Goal: Check status

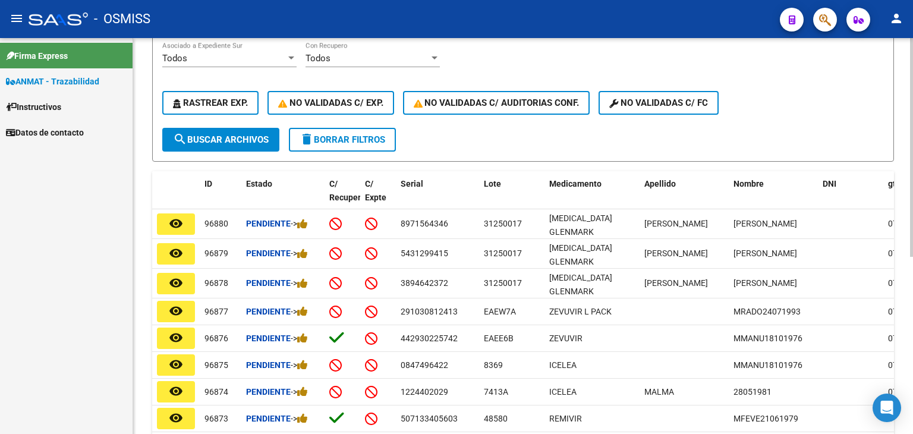
scroll to position [59, 0]
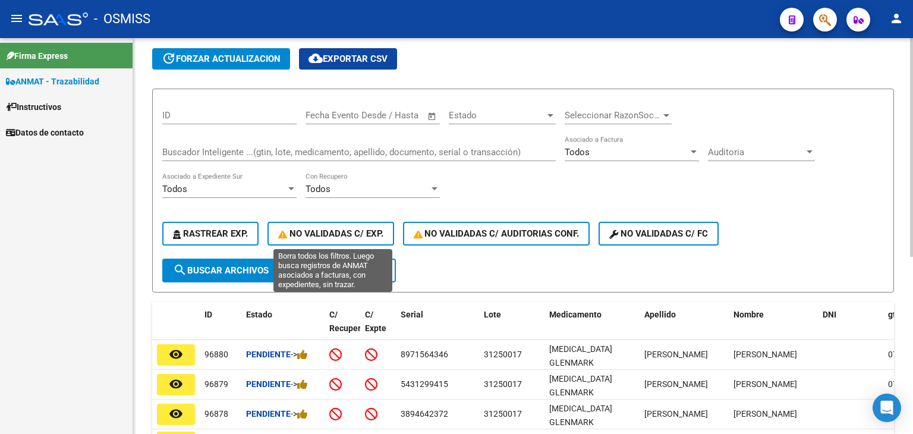
click at [323, 228] on span "No Validadas c/ Exp." at bounding box center [330, 233] width 105 height 11
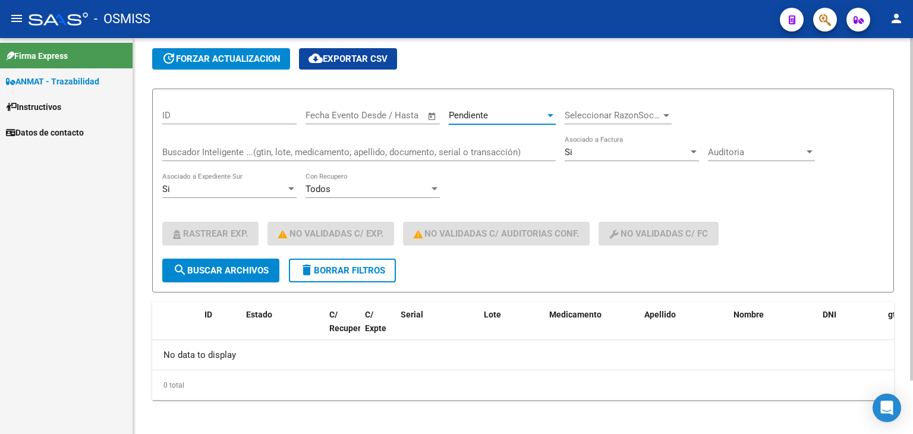
click at [513, 115] on div "Pendiente" at bounding box center [497, 115] width 96 height 11
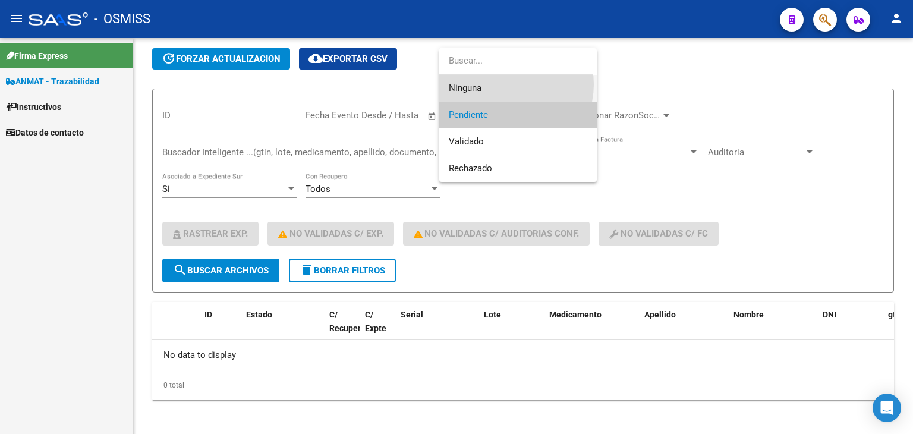
click at [506, 84] on span "Ninguna" at bounding box center [518, 88] width 138 height 27
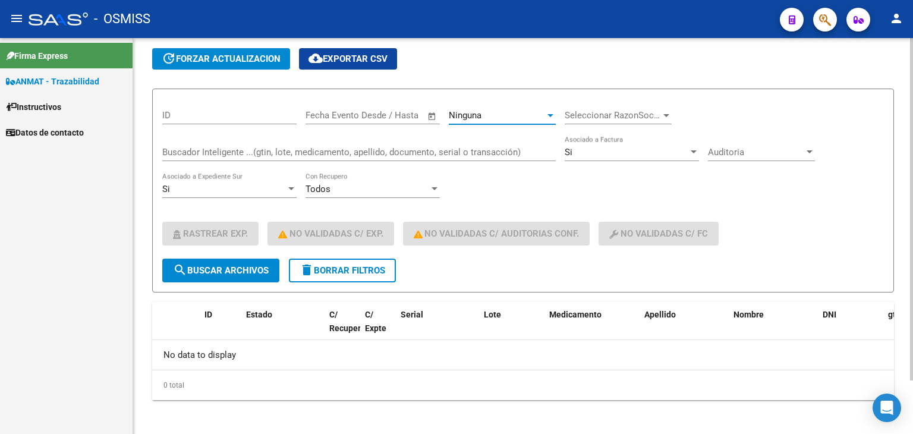
click at [531, 118] on div "Ninguna" at bounding box center [497, 115] width 96 height 11
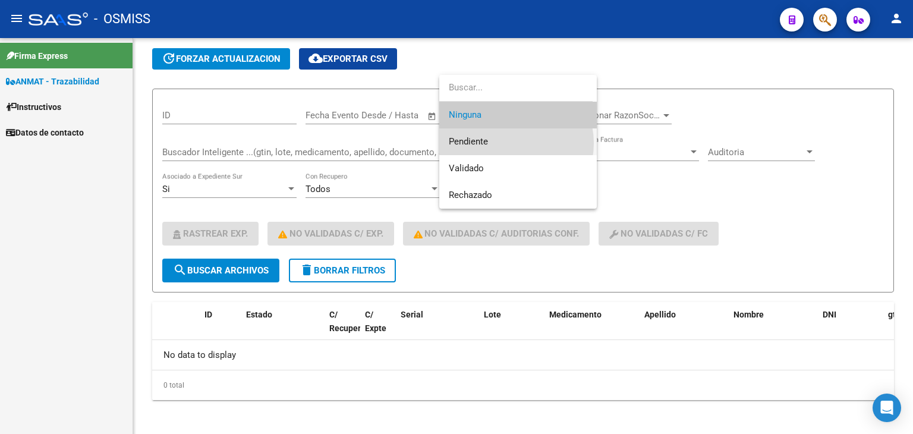
click at [509, 143] on span "Pendiente" at bounding box center [518, 141] width 138 height 27
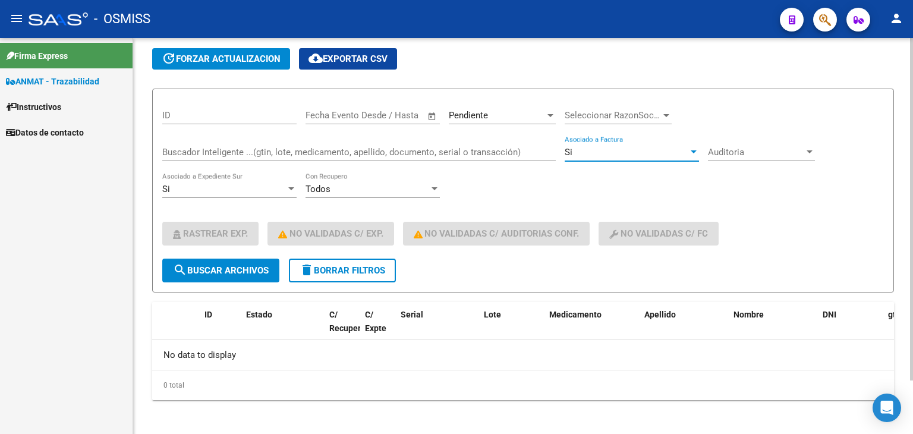
click at [592, 150] on div "Si" at bounding box center [627, 152] width 124 height 11
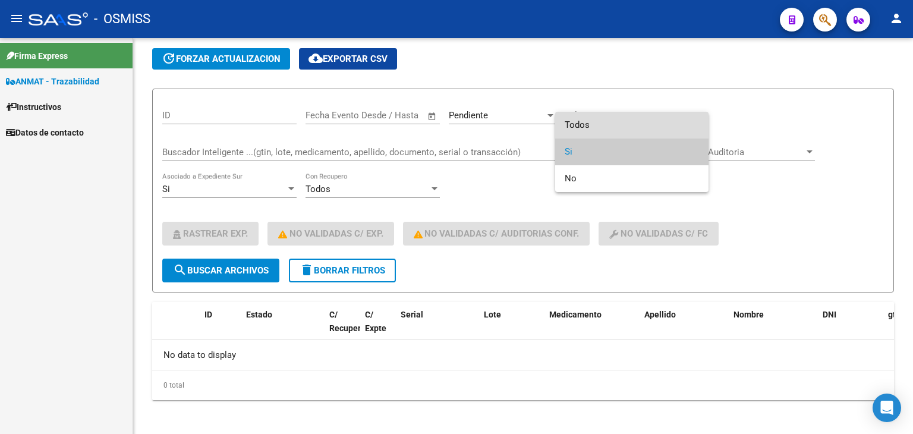
click at [597, 129] on span "Todos" at bounding box center [632, 125] width 134 height 27
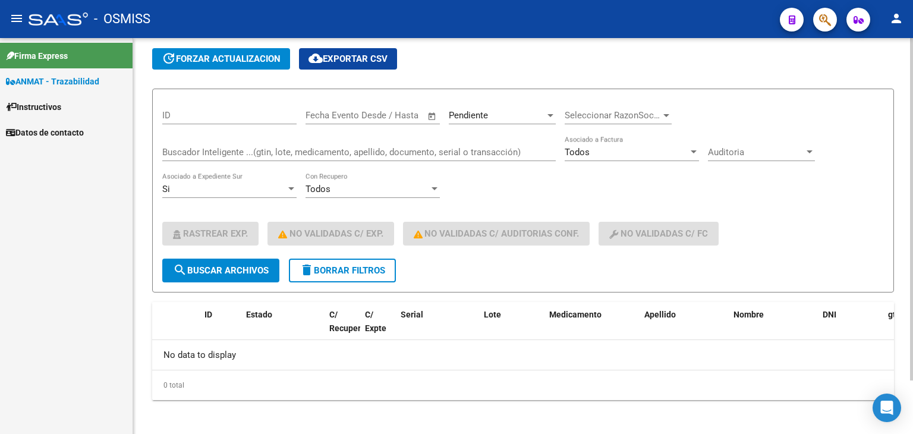
click at [653, 177] on div "ID Start date – End date Fecha Evento Desde / Hasta Pendiente Estado Selecciona…" at bounding box center [523, 179] width 722 height 160
click at [761, 156] on span "Auditoria" at bounding box center [756, 152] width 96 height 11
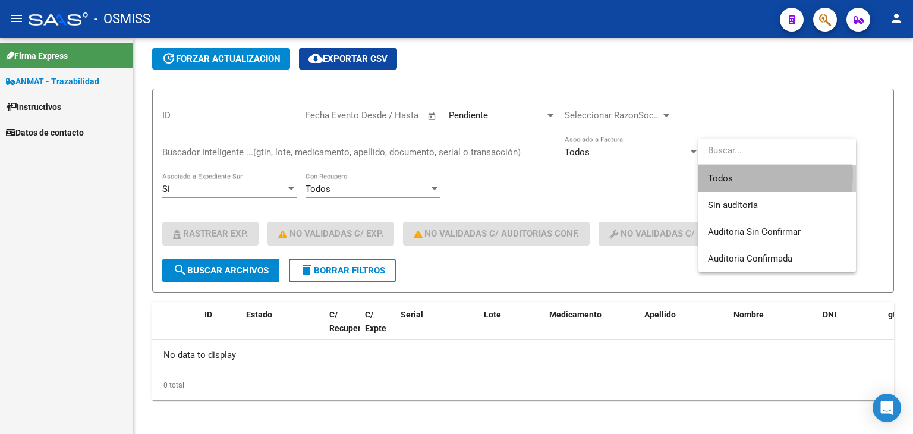
click at [741, 175] on span "Todos" at bounding box center [777, 178] width 138 height 27
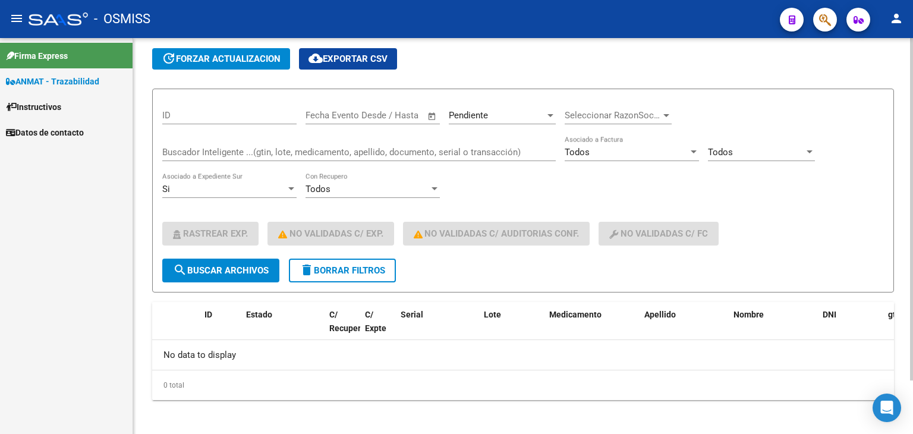
click at [590, 204] on div "ID Start date – End date Fecha Evento Desde / Hasta Pendiente Estado Selecciona…" at bounding box center [523, 179] width 722 height 160
click at [381, 195] on div "Todos Con [PERSON_NAME]" at bounding box center [373, 185] width 134 height 26
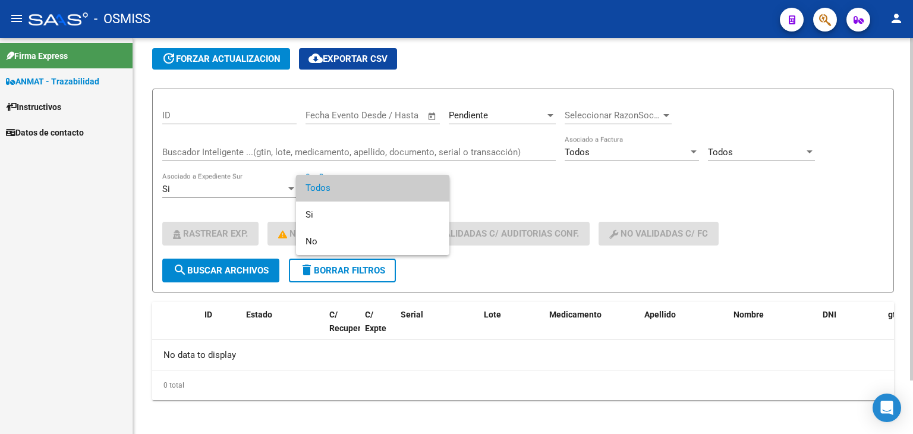
click at [381, 195] on span "Todos" at bounding box center [373, 188] width 134 height 27
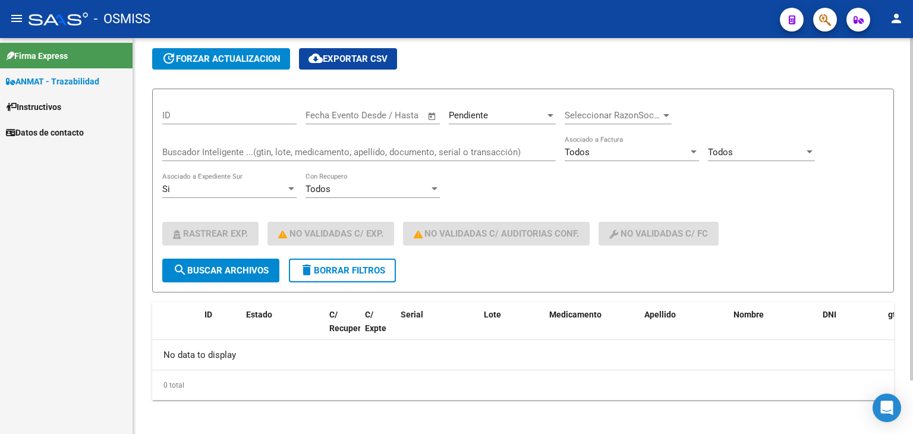
click at [523, 183] on div "ID Start date – End date Fecha Evento Desde / Hasta Pendiente Estado Selecciona…" at bounding box center [523, 179] width 722 height 160
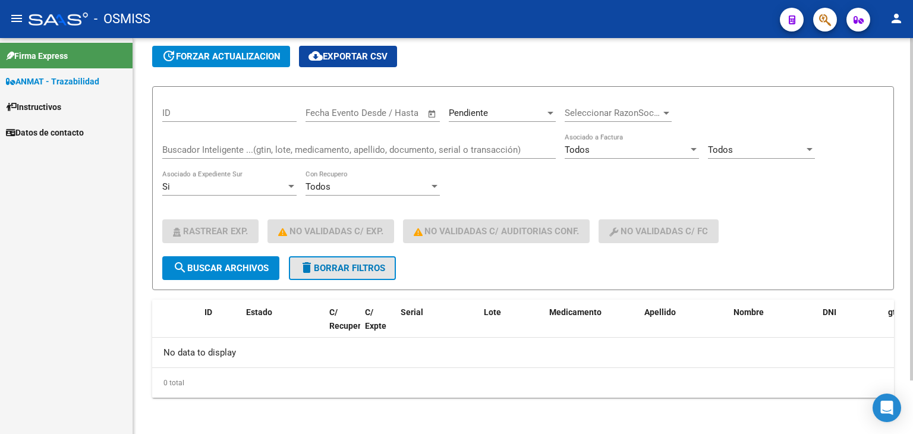
click at [366, 263] on span "delete Borrar Filtros" at bounding box center [343, 268] width 86 height 11
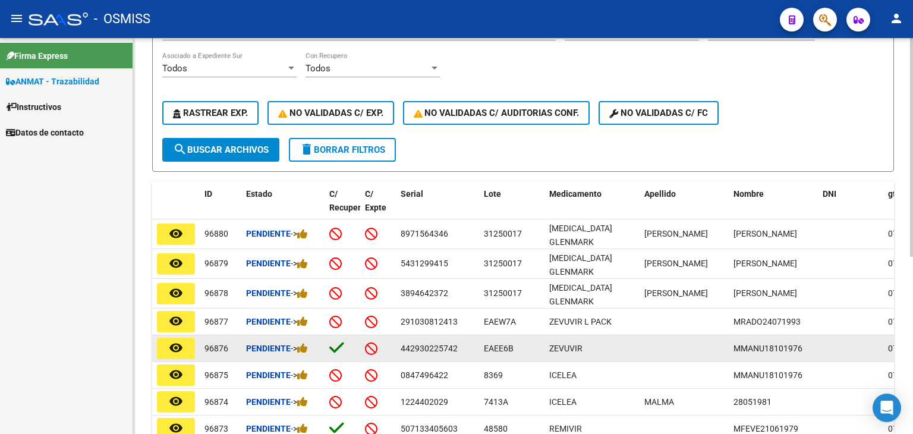
scroll to position [2, 0]
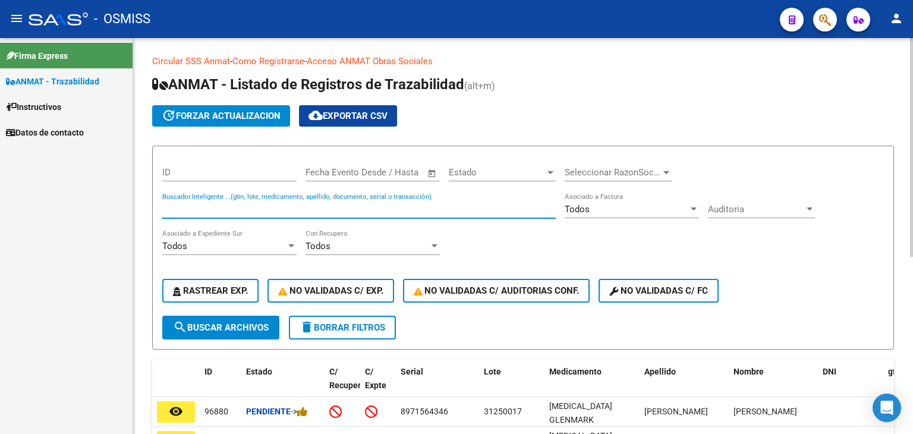
click at [221, 207] on input "Buscador Inteligente ...(gtin, lote, medicamento, apellido, documento, serial o…" at bounding box center [358, 209] width 393 height 11
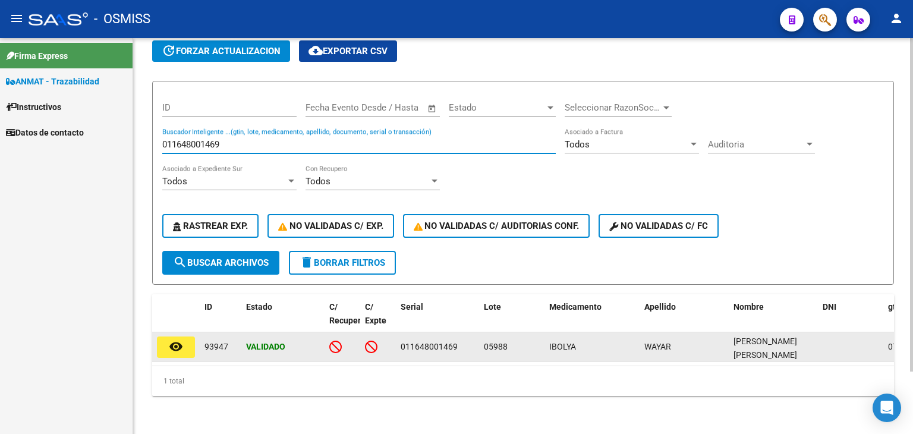
scroll to position [74, 0]
type input "011648001469"
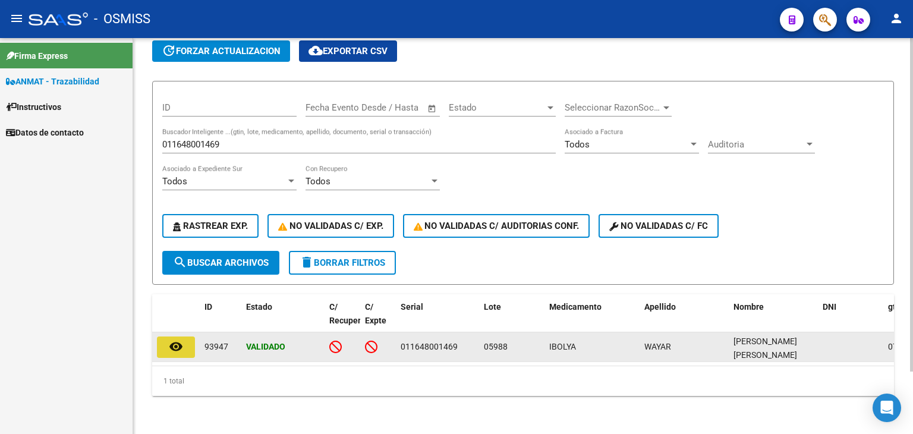
click at [187, 336] on button "remove_red_eye" at bounding box center [176, 346] width 38 height 21
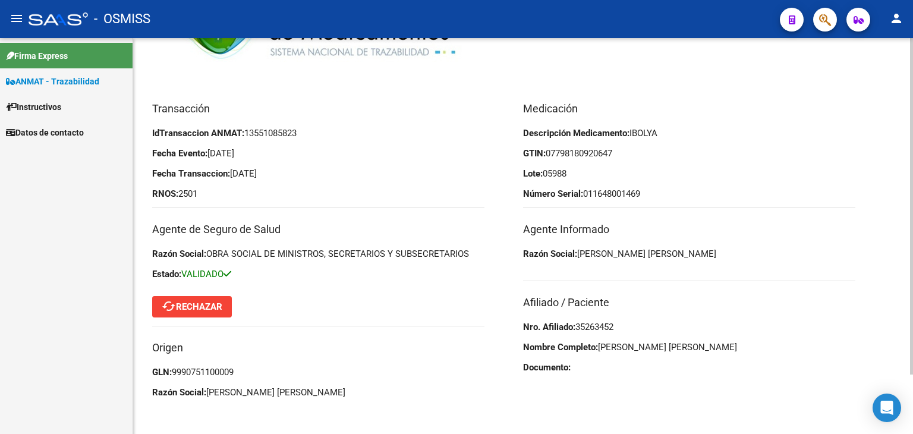
scroll to position [70, 0]
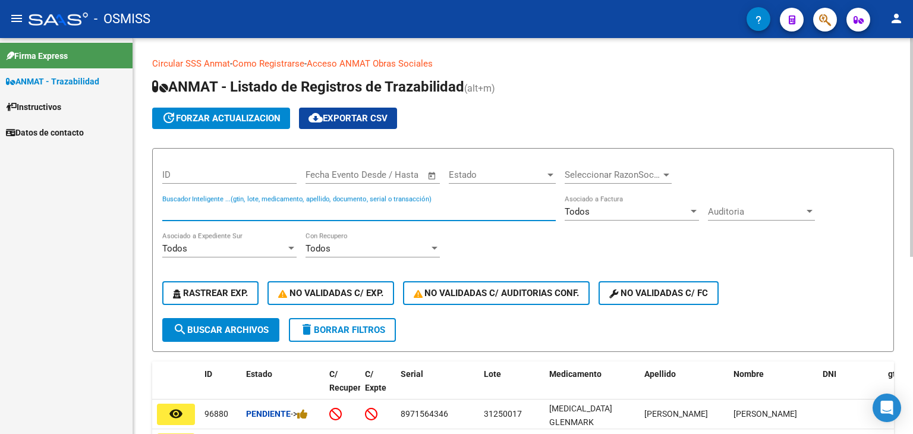
click at [246, 215] on input "Buscador Inteligente ...(gtin, lote, medicamento, apellido, documento, serial o…" at bounding box center [358, 211] width 393 height 11
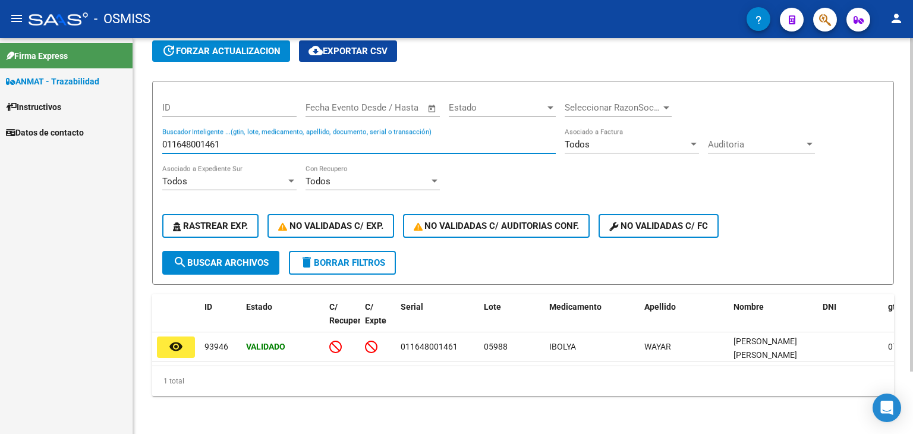
scroll to position [74, 0]
drag, startPoint x: 250, startPoint y: 130, endPoint x: 137, endPoint y: 143, distance: 113.1
click at [137, 143] on div "Circular SSS Anmat - Como Registrarse - Acceso ANMAT Obras Sociales Documentaci…" at bounding box center [523, 202] width 780 height 463
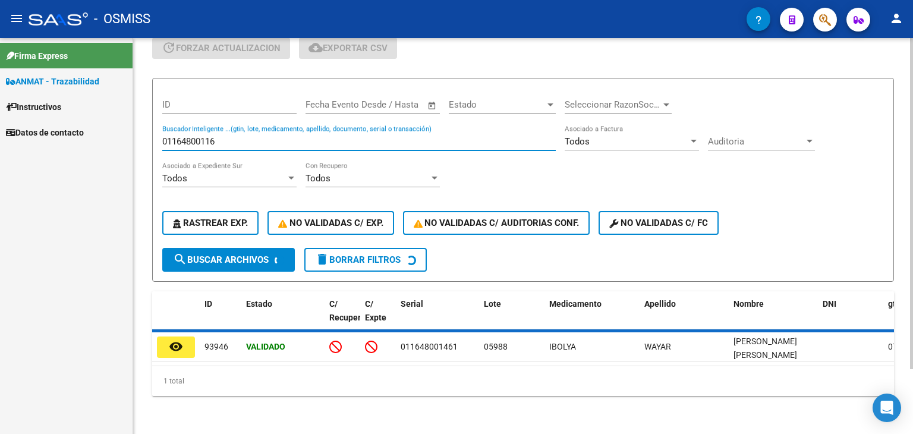
scroll to position [62, 0]
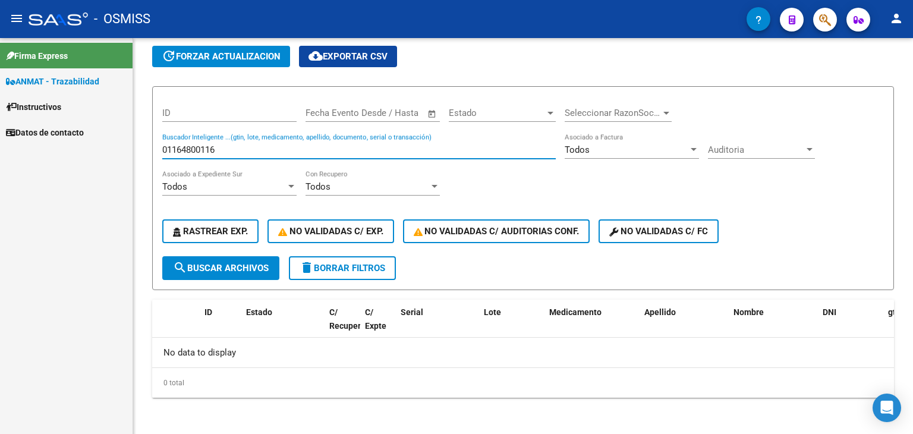
drag, startPoint x: 224, startPoint y: 144, endPoint x: 0, endPoint y: 130, distance: 224.6
click at [0, 130] on mat-sidenav-container "Firma Express ANMAT - Trazabilidad Instructivos Datos de contacto Circular SSS …" at bounding box center [456, 236] width 913 height 396
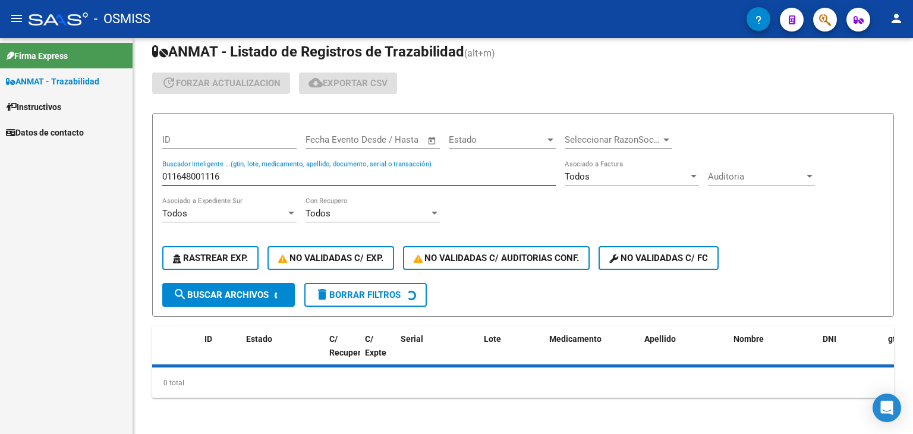
scroll to position [74, 0]
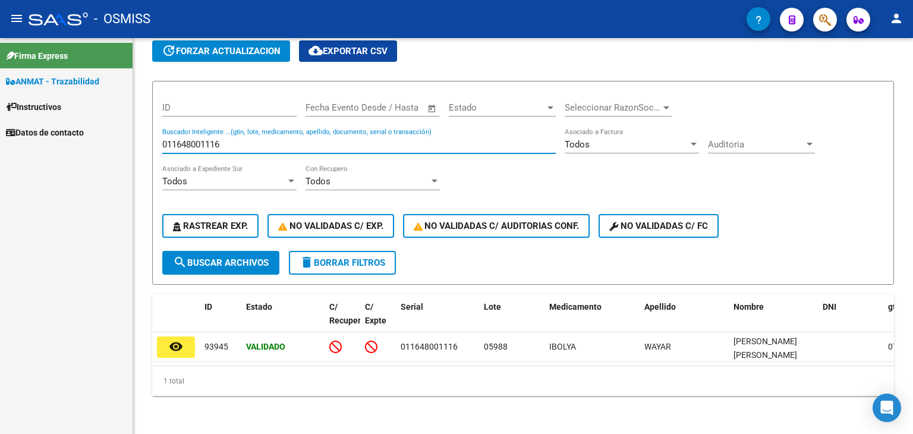
drag, startPoint x: 219, startPoint y: 134, endPoint x: 32, endPoint y: 135, distance: 187.2
click at [31, 135] on mat-sidenav-container "Firma Express ANMAT - Trazabilidad Instructivos Datos de contacto Circular SSS …" at bounding box center [456, 236] width 913 height 396
drag, startPoint x: 188, startPoint y: 132, endPoint x: 93, endPoint y: 122, distance: 95.0
click at [93, 122] on mat-sidenav-container "Firma Express ANMAT - Trazabilidad Instructivos Datos de contacto Circular SSS …" at bounding box center [456, 236] width 913 height 396
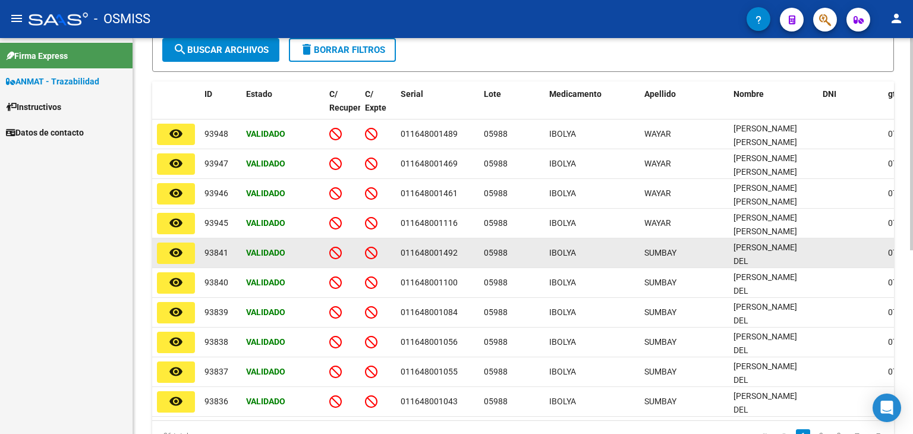
scroll to position [342, 0]
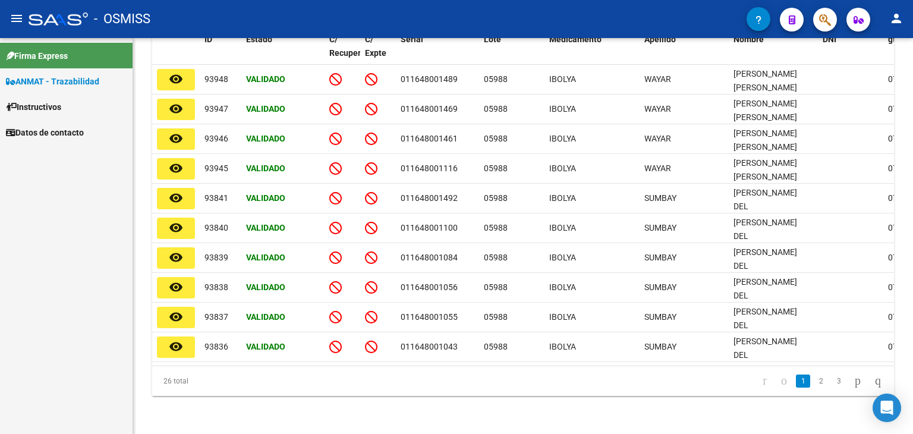
type input "05988"
